Goal: Task Accomplishment & Management: Use online tool/utility

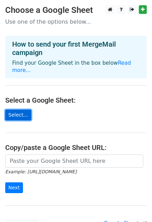
click at [12, 110] on link "Select..." at bounding box center [18, 115] width 26 height 11
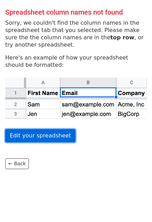
click at [23, 136] on link "Edit your spreadsheet" at bounding box center [40, 135] width 70 height 13
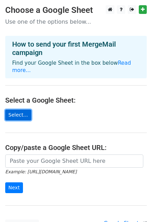
click at [19, 110] on link "Select..." at bounding box center [18, 115] width 26 height 11
click at [18, 110] on link "Select..." at bounding box center [18, 115] width 26 height 11
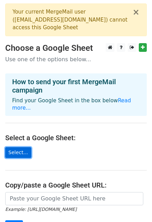
click at [21, 147] on link "Select..." at bounding box center [18, 152] width 26 height 11
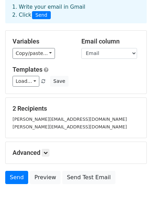
scroll to position [55, 0]
